Goal: Task Accomplishment & Management: Use online tool/utility

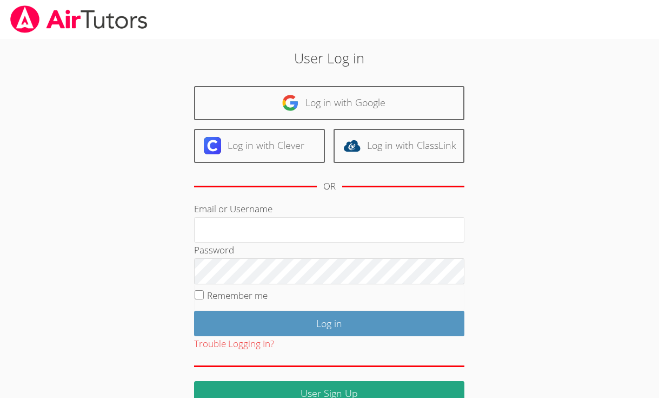
click at [237, 117] on link "Log in with Google" at bounding box center [329, 103] width 270 height 34
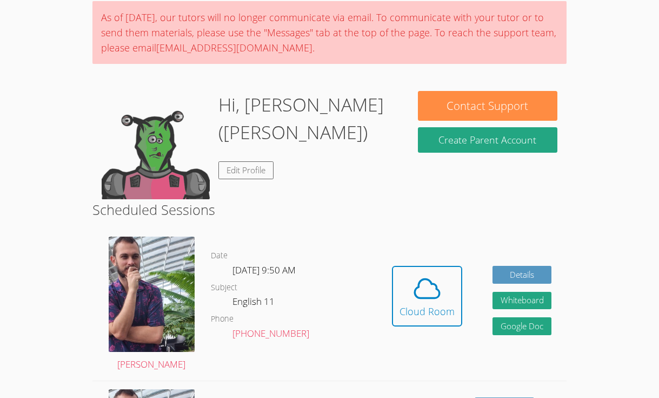
scroll to position [135, 0]
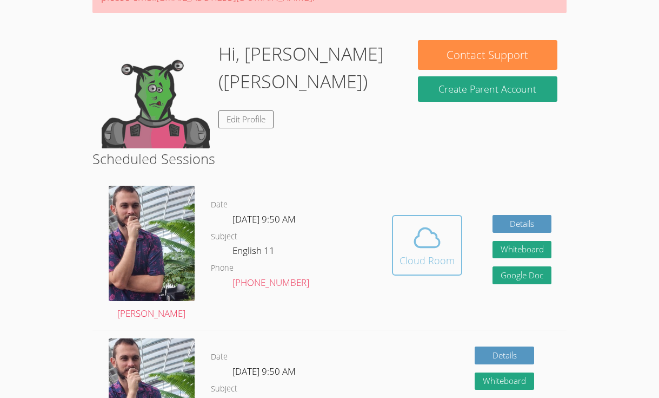
click at [427, 251] on icon at bounding box center [427, 237] width 30 height 30
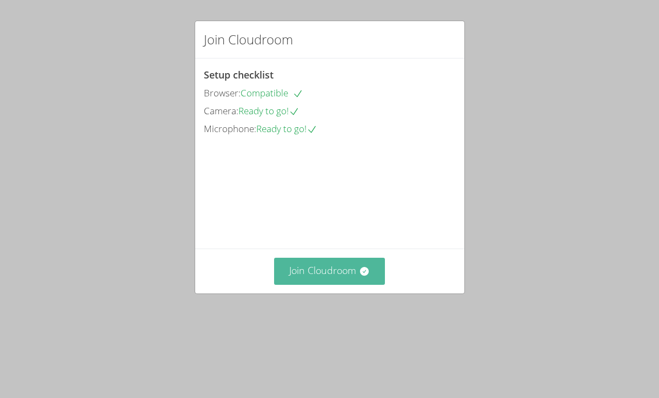
click at [359, 284] on button "Join Cloudroom" at bounding box center [329, 271] width 111 height 27
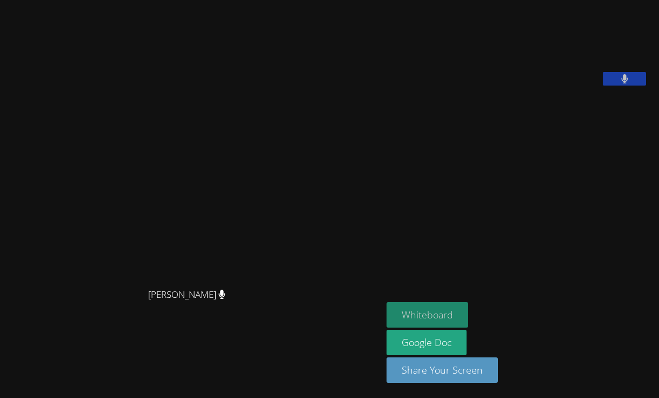
click at [435, 308] on button "Whiteboard" at bounding box center [428, 314] width 82 height 25
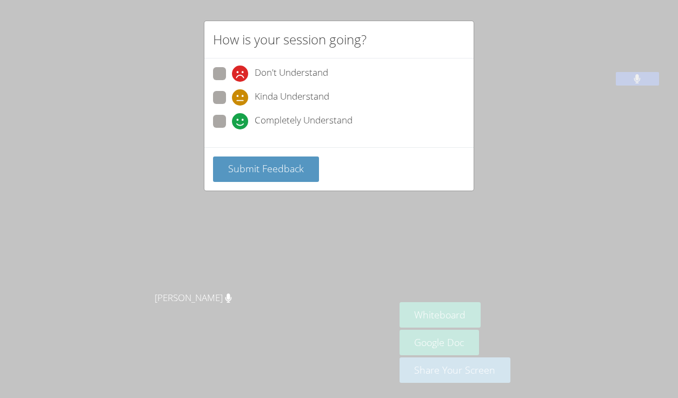
click at [212, 117] on div "Don't Understand Kinda Understand Completely Understand" at bounding box center [338, 102] width 269 height 89
click at [232, 129] on span at bounding box center [232, 129] width 0 height 0
click at [232, 118] on input "Completely Understand" at bounding box center [236, 119] width 9 height 9
radio input "true"
click at [268, 164] on span "Submit Feedback" at bounding box center [266, 168] width 76 height 13
